Goal: Information Seeking & Learning: Learn about a topic

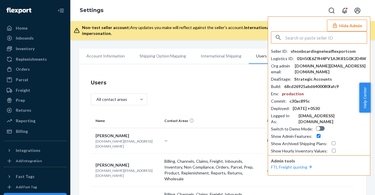
scroll to position [88, 0]
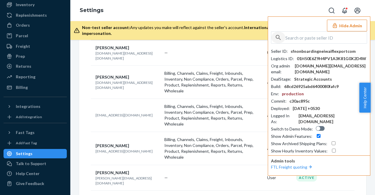
click at [280, 35] on icon "button" at bounding box center [278, 38] width 7 height 12
click at [308, 35] on input "text" at bounding box center [327, 38] width 82 height 12
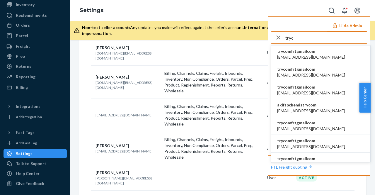
type input "tryc"
click at [310, 54] on span "trycomfrtgmailcom" at bounding box center [311, 51] width 68 height 6
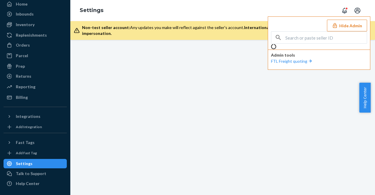
scroll to position [44, 0]
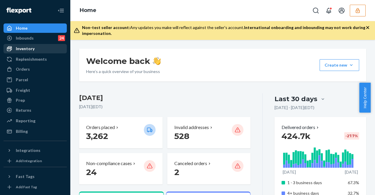
click at [42, 48] on div "Inventory" at bounding box center [35, 49] width 62 height 8
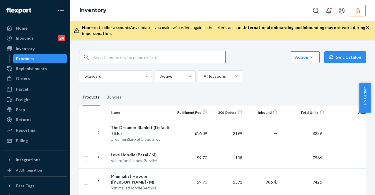
click at [128, 54] on input "text" at bounding box center [160, 57] width 132 height 12
type input "dreamer"
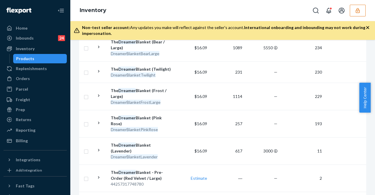
scroll to position [546, 0]
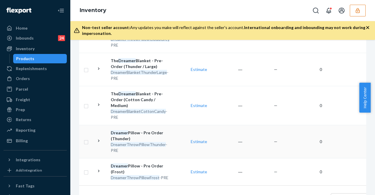
scroll to position [675, 0]
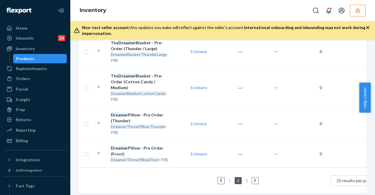
click at [229, 178] on link "1" at bounding box center [230, 180] width 5 height 5
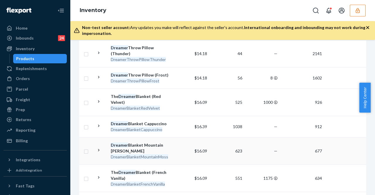
scroll to position [235, 0]
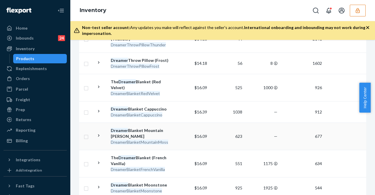
click at [171, 139] on div "DreamerBlanketMountainMoss" at bounding box center [141, 142] width 61 height 6
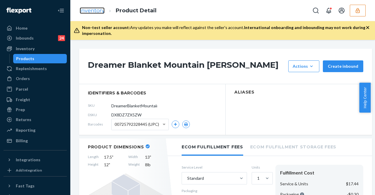
click at [89, 8] on link "Inventory" at bounding box center [92, 10] width 25 height 6
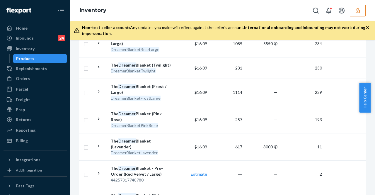
scroll to position [546, 0]
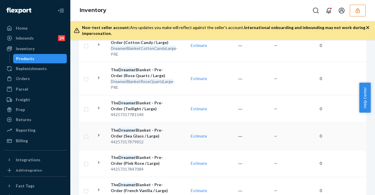
scroll to position [524, 0]
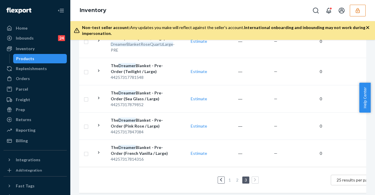
click at [239, 177] on link "2" at bounding box center [237, 179] width 5 height 5
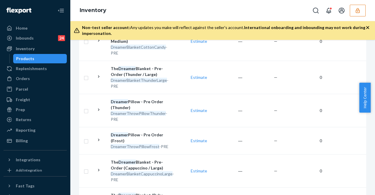
scroll to position [687, 0]
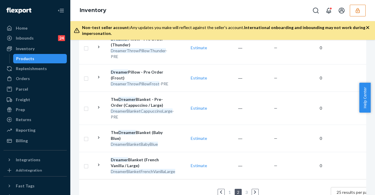
click at [230, 190] on link "1" at bounding box center [230, 192] width 5 height 5
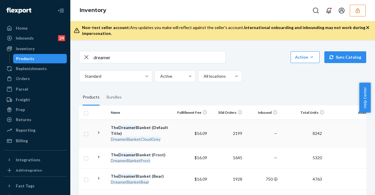
click at [172, 137] on td "The Dreamer Blanket (Default Title) DreamerBlanketCloudGrey" at bounding box center [141, 133] width 66 height 27
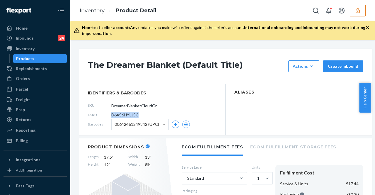
drag, startPoint x: 110, startPoint y: 116, endPoint x: 145, endPoint y: 116, distance: 34.9
click at [144, 116] on div "DSKU D6XS6HYLJ5C" at bounding box center [152, 114] width 129 height 9
copy div "D6XS6HYLJ5C"
click at [358, 9] on icon "button" at bounding box center [358, 11] width 6 height 6
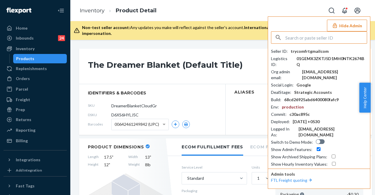
paste input "adelerestduvetcom"
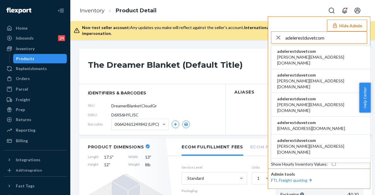
type input "adelerestduvetcom"
click at [297, 57] on span "abdullah@rest.com" at bounding box center [320, 60] width 87 height 12
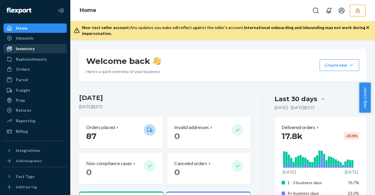
click at [34, 51] on div "Inventory" at bounding box center [35, 49] width 62 height 8
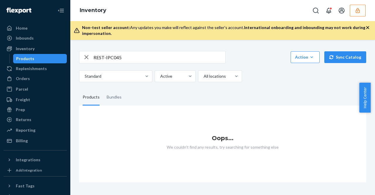
click at [132, 58] on input "REST-IPC045" at bounding box center [160, 57] width 132 height 12
type input "REST-IPC04S"
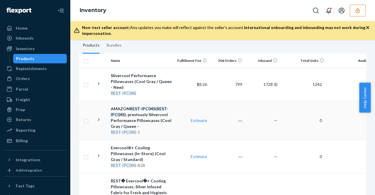
scroll to position [29, 0]
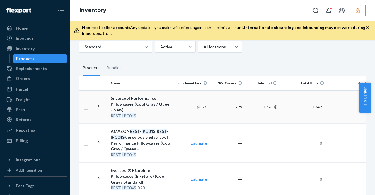
click at [171, 115] on div "REST - IPC04S" at bounding box center [141, 116] width 61 height 6
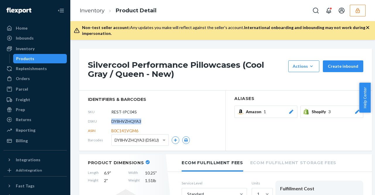
drag, startPoint x: 140, startPoint y: 121, endPoint x: 111, endPoint y: 122, distance: 29.6
click at [111, 122] on div "DSKU DY8HVZHQYA3" at bounding box center [152, 121] width 129 height 9
copy div "DY8HVZHQYA3"
click at [364, 9] on button "button" at bounding box center [358, 11] width 16 height 12
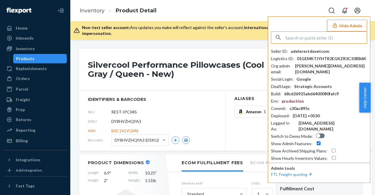
click at [303, 40] on input "text" at bounding box center [327, 38] width 82 height 12
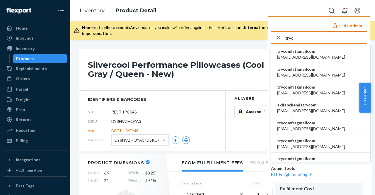
type input "tryc"
click at [306, 56] on span "abby@sh-shc.com" at bounding box center [311, 57] width 68 height 6
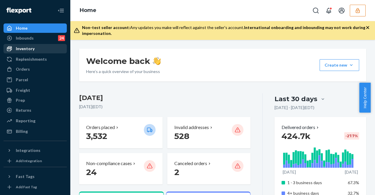
click at [26, 50] on div "Inventory" at bounding box center [25, 49] width 19 height 6
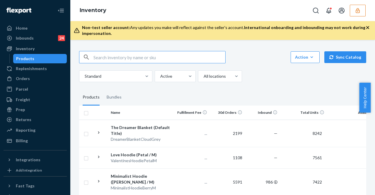
click at [99, 61] on input "text" at bounding box center [160, 57] width 132 height 12
type input "dreamer"
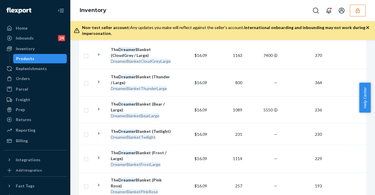
scroll to position [469, 0]
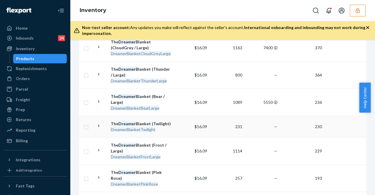
click at [162, 127] on div "DreamerBlanketTwilight" at bounding box center [141, 130] width 61 height 6
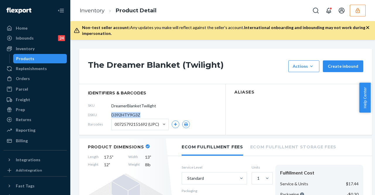
drag, startPoint x: 143, startPoint y: 115, endPoint x: 109, endPoint y: 114, distance: 33.7
click at [108, 115] on div "DSKU D392HTY9G3Z" at bounding box center [152, 114] width 129 height 9
copy div "D392HTY9G3Z"
click at [351, 9] on button "button" at bounding box center [358, 11] width 16 height 12
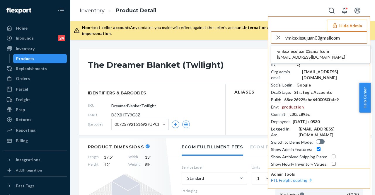
type input "vmksxiesujuan03gmailcom"
click at [312, 59] on span "vmksxiesujuan03@gmail.com" at bounding box center [311, 57] width 68 height 6
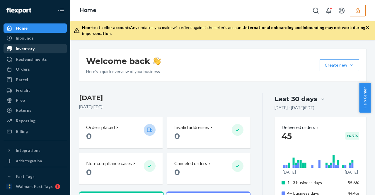
click at [39, 51] on div "Inventory" at bounding box center [35, 49] width 62 height 8
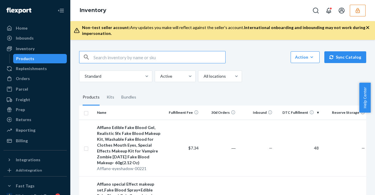
click at [111, 57] on input "text" at bounding box center [160, 57] width 132 height 12
paste input "DWCHXXE5552"
type input "DWCHXXE5552"
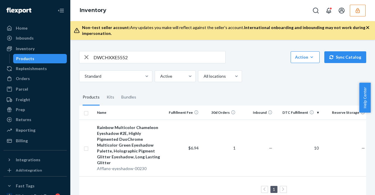
click at [84, 55] on icon "button" at bounding box center [86, 57] width 7 height 12
click at [113, 57] on input "text" at bounding box center [160, 57] width 132 height 12
type input "glitter eyeshadow"
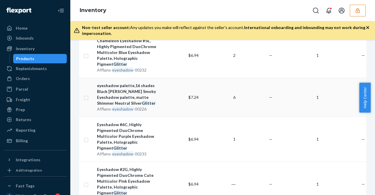
scroll to position [177, 0]
click at [142, 121] on div "Eyeshadow #6C, Highly Pigmented DuoChrome Multicolor Purple Eyeshadow Palette, …" at bounding box center [129, 135] width 65 height 29
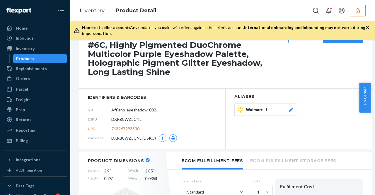
scroll to position [29, 0]
click at [352, 13] on button "button" at bounding box center [358, 11] width 16 height 12
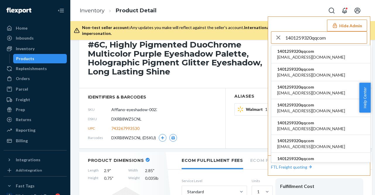
type input "1401259320qqcom"
click at [298, 55] on span "[EMAIL_ADDRESS][DOMAIN_NAME]" at bounding box center [311, 57] width 68 height 6
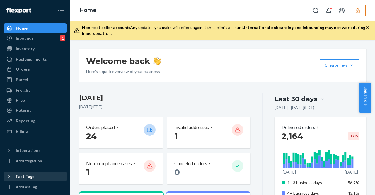
scroll to position [44, 0]
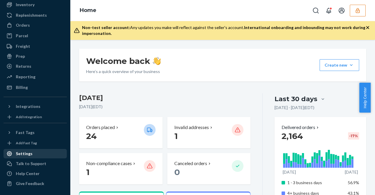
click at [32, 154] on div "Settings" at bounding box center [35, 154] width 62 height 8
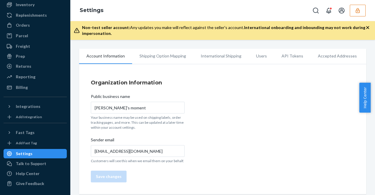
click at [30, 155] on div "Settings" at bounding box center [24, 154] width 17 height 6
click at [26, 154] on div "Settings" at bounding box center [24, 154] width 17 height 6
click at [29, 152] on div "Settings" at bounding box center [24, 154] width 17 height 6
click at [264, 57] on li "Users" at bounding box center [262, 56] width 26 height 15
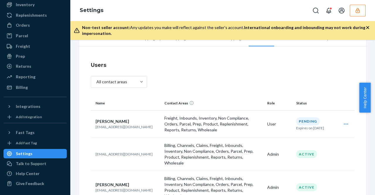
scroll to position [88, 0]
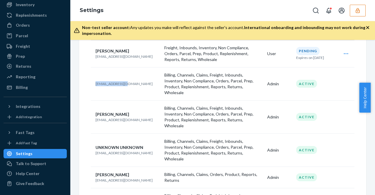
drag, startPoint x: 96, startPoint y: 82, endPoint x: 132, endPoint y: 81, distance: 36.4
click at [132, 81] on p "[EMAIL_ADDRESS][DOMAIN_NAME]" at bounding box center [128, 83] width 64 height 5
copy p "[EMAIL_ADDRESS][DOMAIN_NAME]"
click at [135, 111] on div "[PERSON_NAME]" at bounding box center [128, 114] width 64 height 6
drag, startPoint x: 131, startPoint y: 111, endPoint x: 96, endPoint y: 109, distance: 35.0
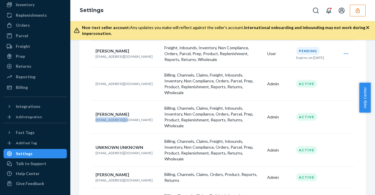
click at [96, 117] on p "[EMAIL_ADDRESS][DOMAIN_NAME]" at bounding box center [128, 119] width 64 height 5
copy p "[EMAIL_ADDRESS][DOMAIN_NAME]"
drag, startPoint x: 131, startPoint y: 137, endPoint x: 96, endPoint y: 136, distance: 34.6
click at [96, 150] on p "[EMAIL_ADDRESS][DOMAIN_NAME]" at bounding box center [128, 152] width 64 height 5
copy p "[EMAIL_ADDRESS][DOMAIN_NAME]"
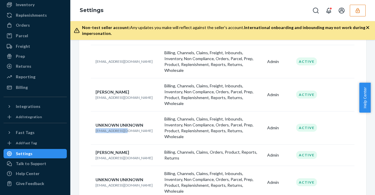
scroll to position [117, 0]
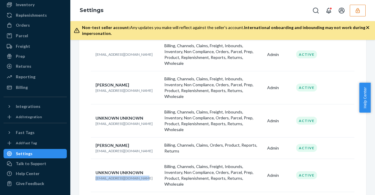
drag, startPoint x: 140, startPoint y: 158, endPoint x: 95, endPoint y: 158, distance: 45.2
click at [95, 159] on td "UNKNOWN UNKNOWN [EMAIL_ADDRESS][DOMAIN_NAME]" at bounding box center [126, 175] width 71 height 33
copy p "[EMAIL_ADDRESS][DOMAIN_NAME]"
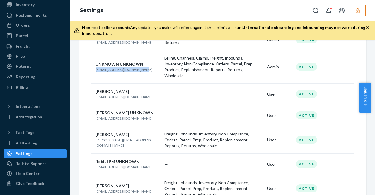
scroll to position [235, 0]
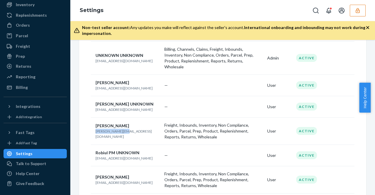
drag, startPoint x: 126, startPoint y: 110, endPoint x: 95, endPoint y: 111, distance: 30.8
click at [95, 117] on td "Xiao xiao [EMAIL_ADDRESS][DOMAIN_NAME]" at bounding box center [126, 130] width 71 height 27
copy p "[PERSON_NAME][EMAIL_ADDRESS][DOMAIN_NAME]"
click at [168, 171] on p "Freight, Inbounds, Inventory, Non Compliance, Orders, Parcel, Prep, Product, Re…" at bounding box center [213, 180] width 98 height 18
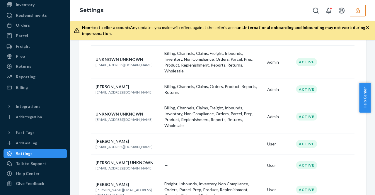
scroll to position [301, 0]
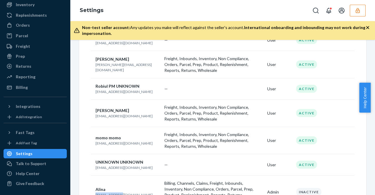
drag, startPoint x: 96, startPoint y: 167, endPoint x: 121, endPoint y: 167, distance: 24.6
click at [121, 192] on p "[EMAIL_ADDRESS][DOMAIN_NAME]" at bounding box center [128, 194] width 64 height 5
copy p "[EMAIL_ADDRESS][DOMAIN_NAME]"
click at [169, 154] on td "—" at bounding box center [213, 164] width 103 height 21
drag, startPoint x: 95, startPoint y: 119, endPoint x: 125, endPoint y: 123, distance: 29.9
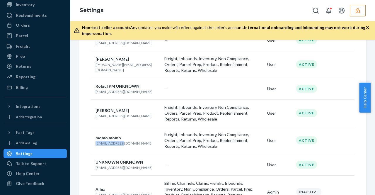
click at [125, 127] on td "momo momo [EMAIL_ADDRESS][DOMAIN_NAME]" at bounding box center [126, 140] width 71 height 27
copy p "[EMAIL_ADDRESS][DOMAIN_NAME]"
drag, startPoint x: 121, startPoint y: 92, endPoint x: 95, endPoint y: 94, distance: 25.9
click at [95, 99] on td "[PERSON_NAME] [EMAIL_ADDRESS][DOMAIN_NAME]" at bounding box center [126, 112] width 71 height 27
copy p "[EMAIL_ADDRESS][DOMAIN_NAME]"
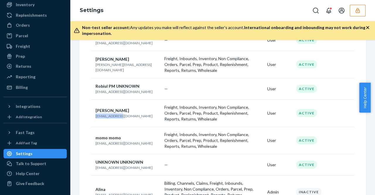
click at [354, 13] on button "button" at bounding box center [358, 11] width 16 height 12
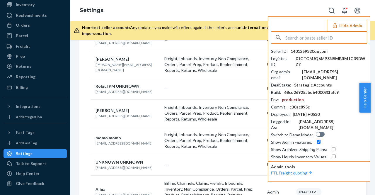
click at [326, 38] on input "text" at bounding box center [327, 38] width 82 height 12
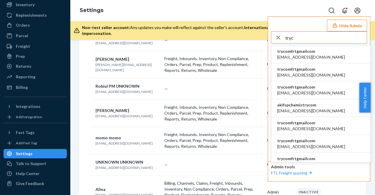
type input "tryc"
click at [314, 55] on li "trycomfrtgmailcom [EMAIL_ADDRESS][DOMAIN_NAME]" at bounding box center [320, 54] width 99 height 18
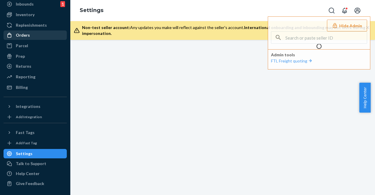
scroll to position [44, 0]
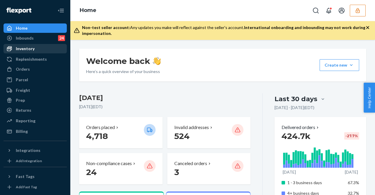
click at [38, 48] on div "Inventory" at bounding box center [35, 49] width 62 height 8
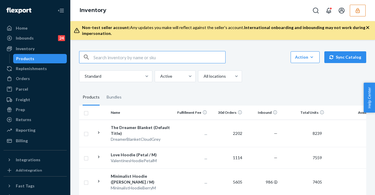
click at [121, 57] on input "text" at bounding box center [160, 57] width 132 height 12
type input "airplane mode"
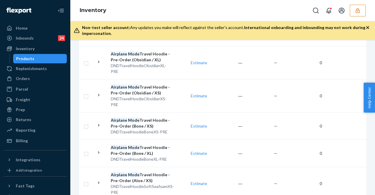
scroll to position [693, 0]
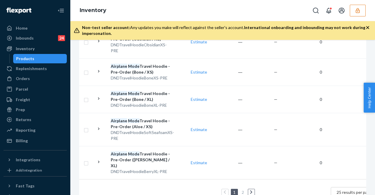
click at [243, 190] on link "2" at bounding box center [243, 192] width 5 height 5
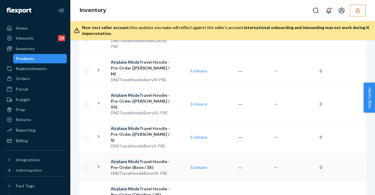
scroll to position [481, 0]
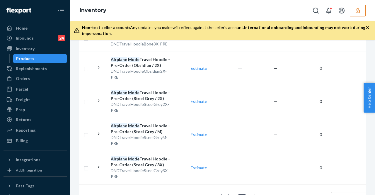
click at [235, 195] on link "1" at bounding box center [233, 197] width 5 height 5
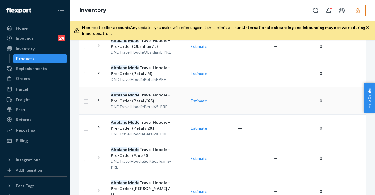
scroll to position [440, 0]
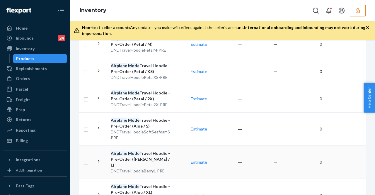
click at [155, 150] on div "Airplane Mode Travel Hoodie - Pre-Order ([PERSON_NAME] / L)" at bounding box center [141, 159] width 61 height 18
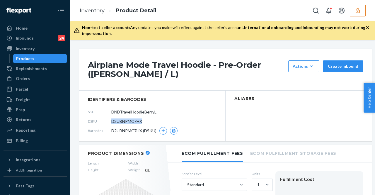
drag, startPoint x: 143, startPoint y: 122, endPoint x: 112, endPoint y: 120, distance: 31.4
click at [112, 120] on div "DSKU D2UBNPMC7HX" at bounding box center [152, 121] width 129 height 9
copy span "D2UBNPMC7HX"
click at [96, 10] on link "Inventory" at bounding box center [92, 10] width 25 height 6
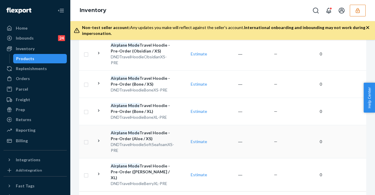
scroll to position [693, 0]
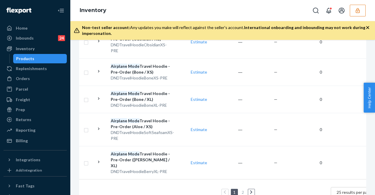
click at [243, 190] on link "2" at bounding box center [243, 192] width 5 height 5
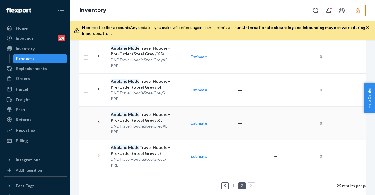
scroll to position [469, 0]
click at [46, 47] on div "Inventory" at bounding box center [35, 49] width 62 height 8
click at [51, 52] on div "Inventory" at bounding box center [35, 49] width 62 height 8
click at [40, 51] on div "Inventory" at bounding box center [35, 49] width 62 height 8
click at [40, 50] on div "Inventory" at bounding box center [35, 49] width 62 height 8
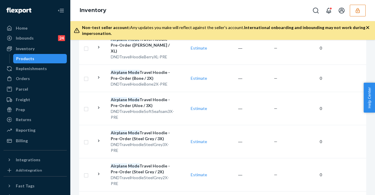
scroll to position [0, 0]
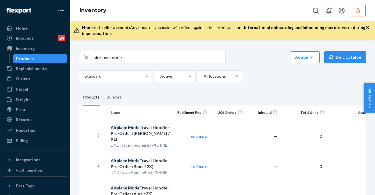
click at [129, 60] on input "airplane mode" at bounding box center [160, 57] width 132 height 12
drag, startPoint x: 120, startPoint y: 62, endPoint x: 67, endPoint y: 69, distance: 53.6
click at [67, 69] on div "Home Inbounds 24 Shipping Plans Problems 24 Inventory Products Replenishments O…" at bounding box center [187, 97] width 375 height 195
type input "waffle lounge relaxed"
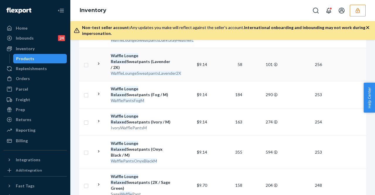
scroll to position [651, 0]
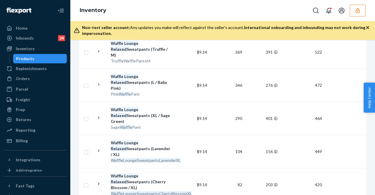
scroll to position [645, 0]
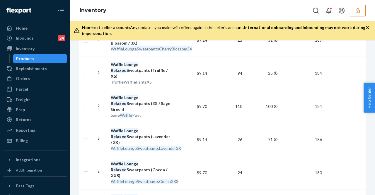
scroll to position [663, 0]
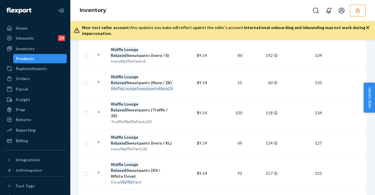
scroll to position [528, 0]
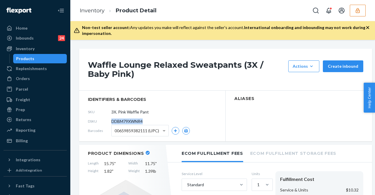
drag, startPoint x: 145, startPoint y: 120, endPoint x: 112, endPoint y: 119, distance: 32.3
click at [112, 119] on div "DSKU DDBM79XWNR4" at bounding box center [152, 121] width 129 height 9
copy span "DDBM79XWNR4"
